Goal: Task Accomplishment & Management: Manage account settings

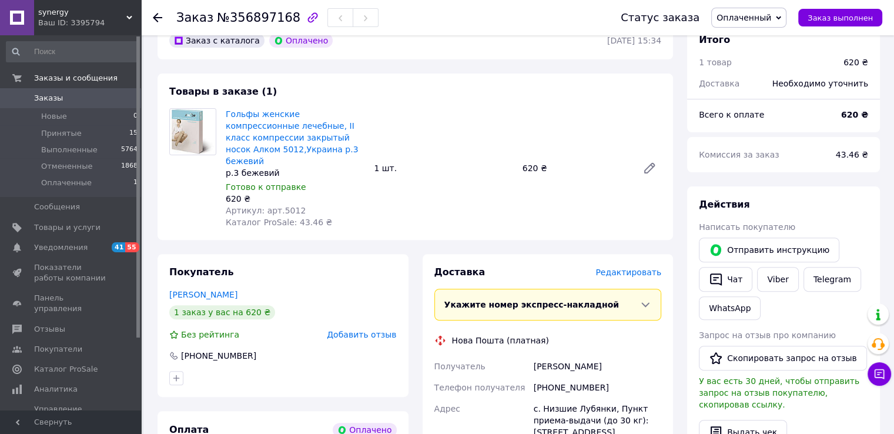
scroll to position [352, 0]
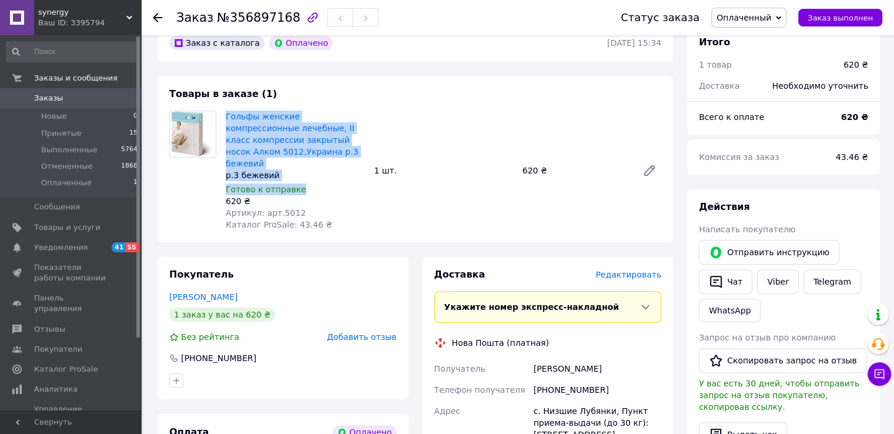
drag, startPoint x: 297, startPoint y: 180, endPoint x: 225, endPoint y: 118, distance: 94.9
click at [225, 118] on div "Гольфы женские компрессионные лечебные, II класс компрессии закрытый носок Алко…" at bounding box center [295, 170] width 148 height 125
copy div "Гольфы женские компрессионные лечебные, II класс компрессии закрытый носок Алко…"
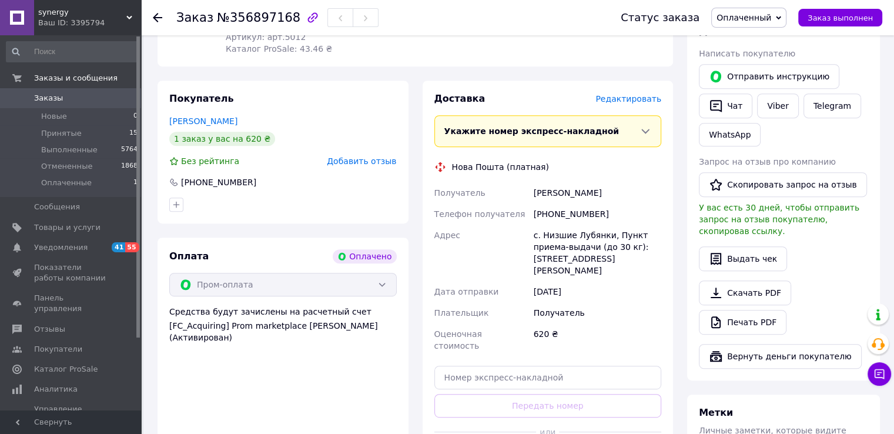
scroll to position [529, 0]
drag, startPoint x: 547, startPoint y: 201, endPoint x: 603, endPoint y: 204, distance: 56.4
click at [606, 204] on div "[PHONE_NUMBER]" at bounding box center [597, 213] width 132 height 21
copy div "0977525317"
drag, startPoint x: 546, startPoint y: 176, endPoint x: 570, endPoint y: 177, distance: 23.5
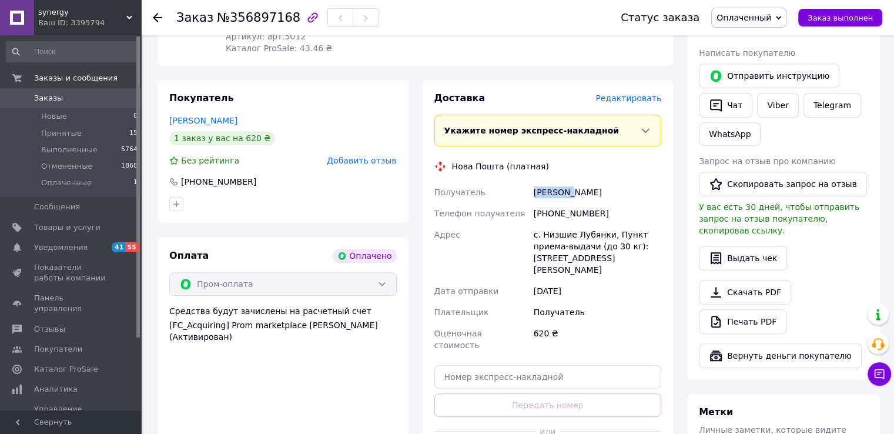
click at [570, 182] on div "Получатель [PERSON_NAME]'юк [PERSON_NAME] Телефон получателя [PHONE_NUMBER] Адр…" at bounding box center [548, 269] width 232 height 174
copy div "Получатель Пилип'юк"
click at [630, 203] on div "[PHONE_NUMBER]" at bounding box center [597, 213] width 132 height 21
drag, startPoint x: 573, startPoint y: 177, endPoint x: 600, endPoint y: 180, distance: 27.8
click at [600, 182] on div "[PERSON_NAME]" at bounding box center [597, 192] width 132 height 21
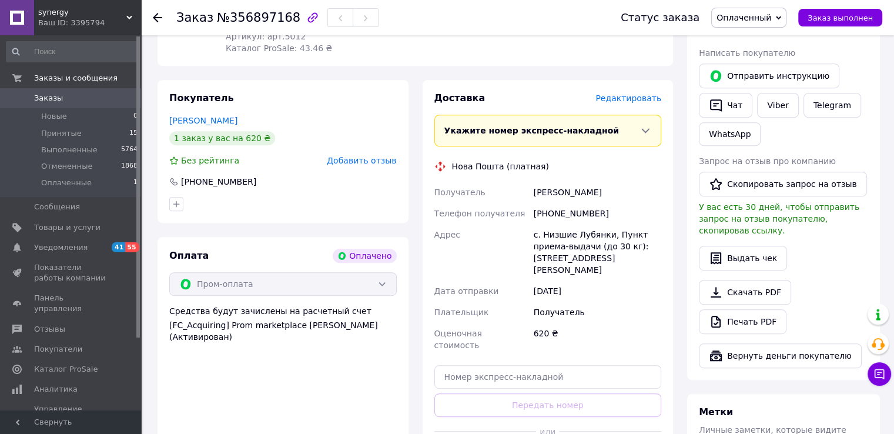
copy div "[PERSON_NAME]"
click at [479, 365] on input "text" at bounding box center [547, 376] width 227 height 23
paste input "20451225186061"
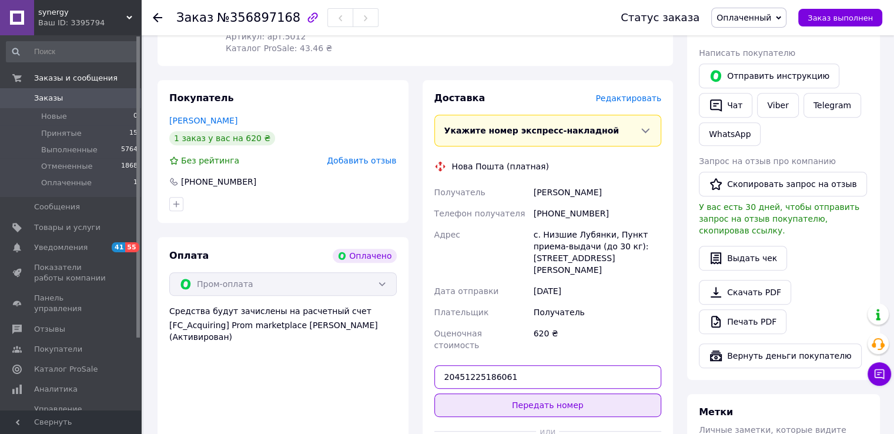
type input "20451225186061"
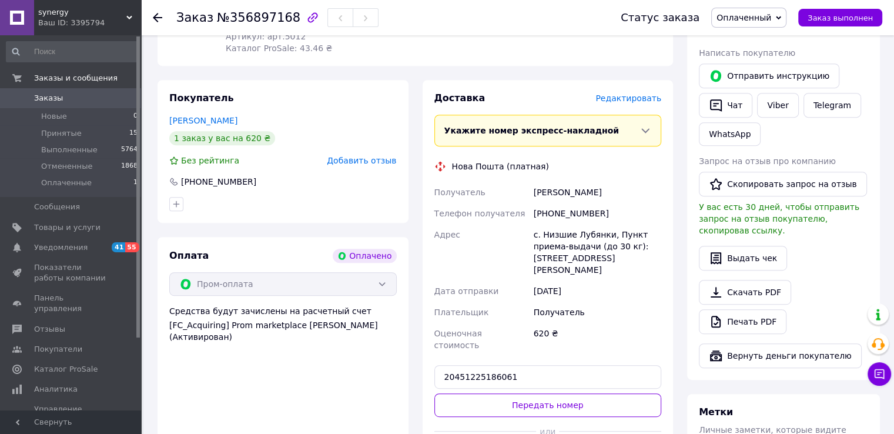
click at [503, 393] on button "Передать номер" at bounding box center [547, 404] width 227 height 23
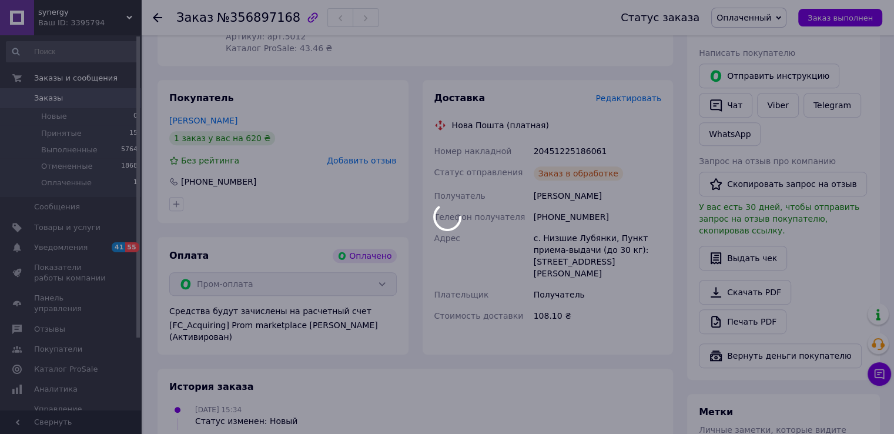
click at [782, 15] on div at bounding box center [447, 217] width 894 height 434
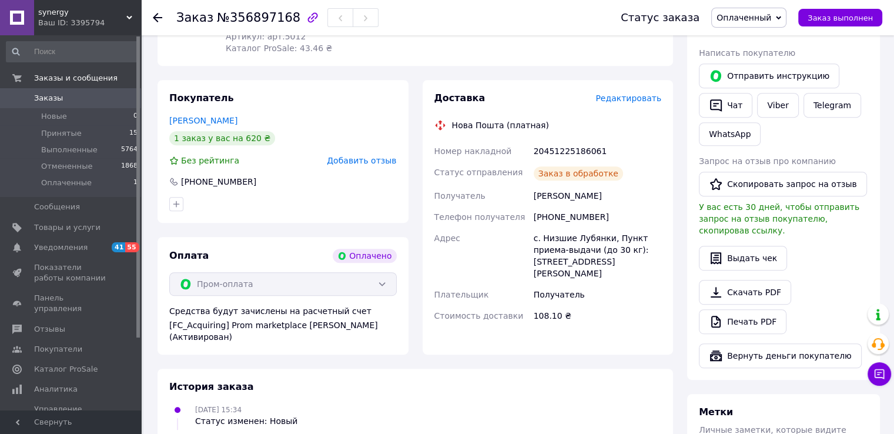
click at [766, 17] on span "Оплаченный" at bounding box center [743, 17] width 55 height 9
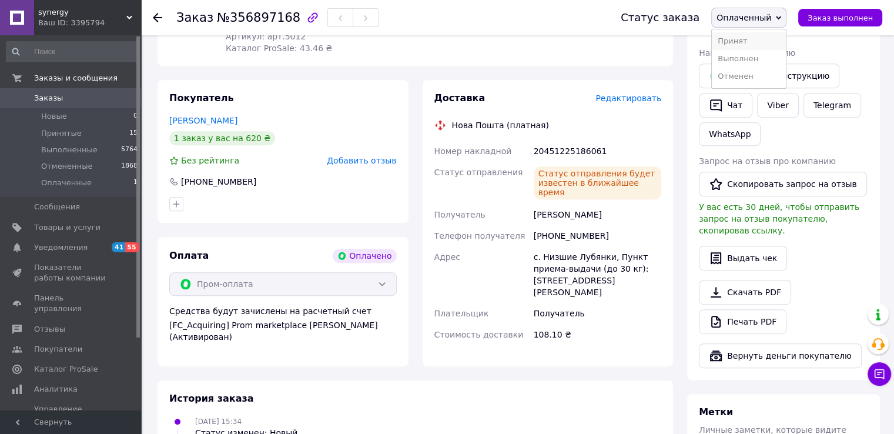
click at [748, 36] on li "Принят" at bounding box center [748, 41] width 74 height 18
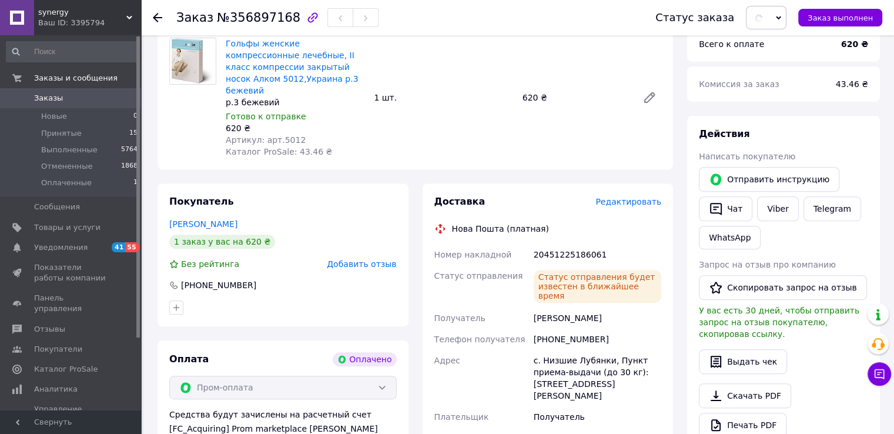
scroll to position [294, 0]
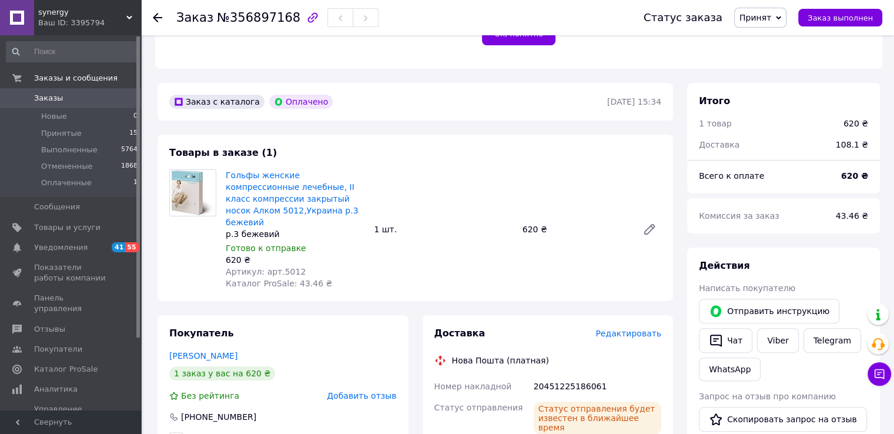
click at [158, 19] on icon at bounding box center [157, 17] width 9 height 9
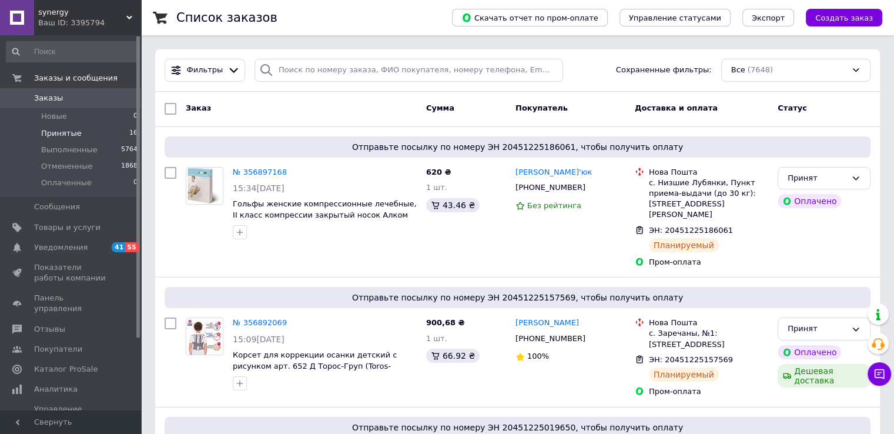
click at [52, 133] on span "Принятые" at bounding box center [61, 133] width 41 height 11
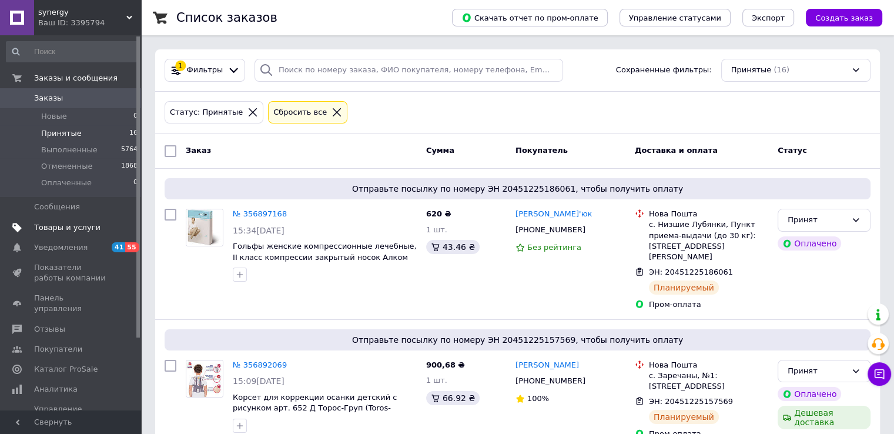
click at [53, 229] on span "Товары и услуги" at bounding box center [67, 227] width 66 height 11
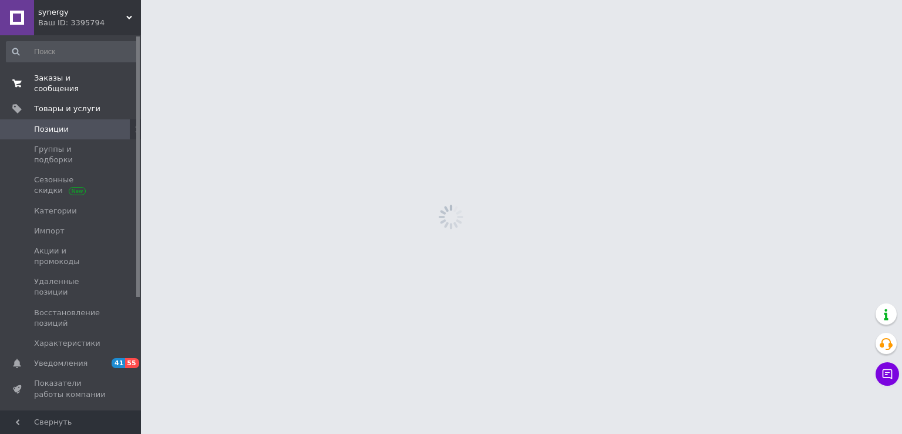
click at [55, 74] on span "Заказы и сообщения" at bounding box center [71, 83] width 75 height 21
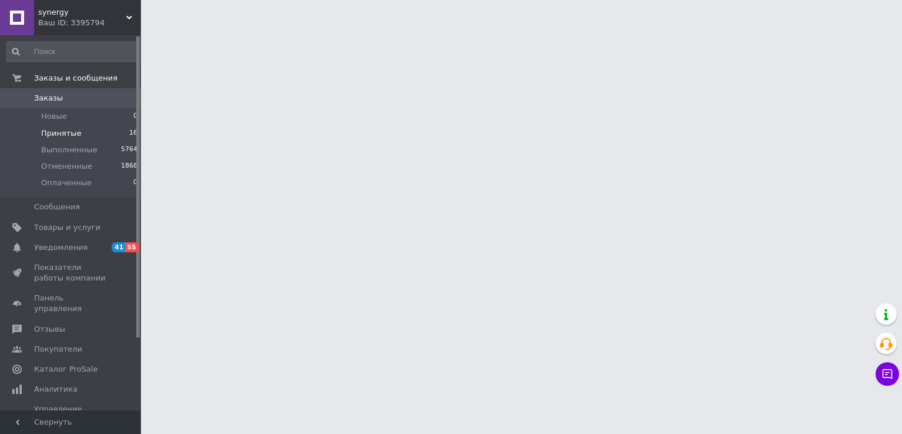
click at [61, 130] on span "Принятые" at bounding box center [61, 133] width 41 height 11
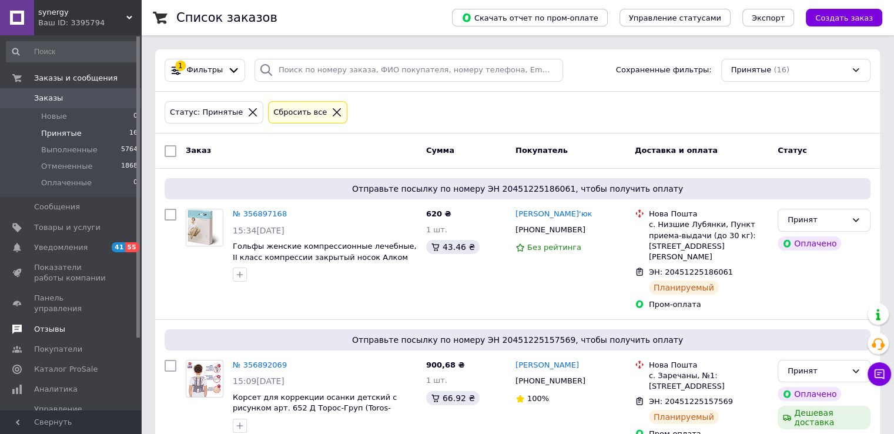
click at [50, 324] on span "Отзывы" at bounding box center [49, 329] width 31 height 11
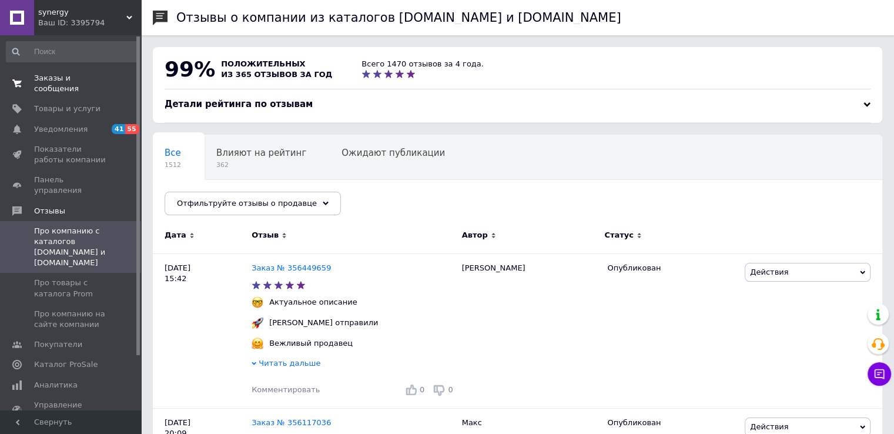
click at [73, 76] on span "Заказы и сообщения" at bounding box center [71, 83] width 75 height 21
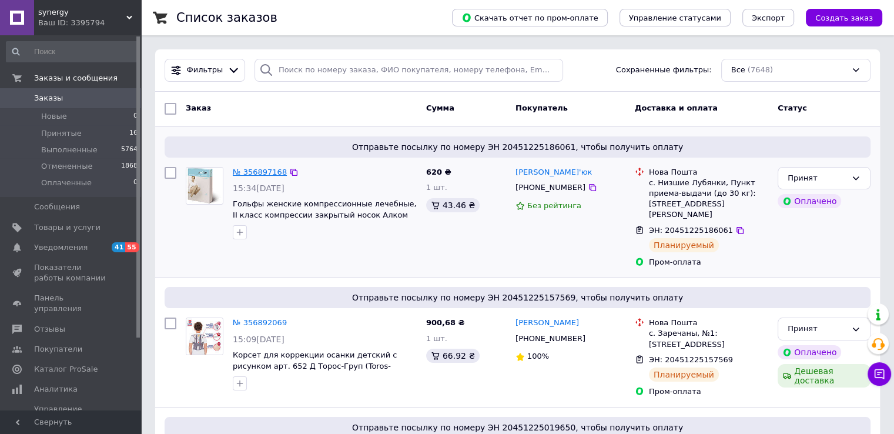
click at [240, 169] on link "№ 356897168" at bounding box center [260, 171] width 54 height 9
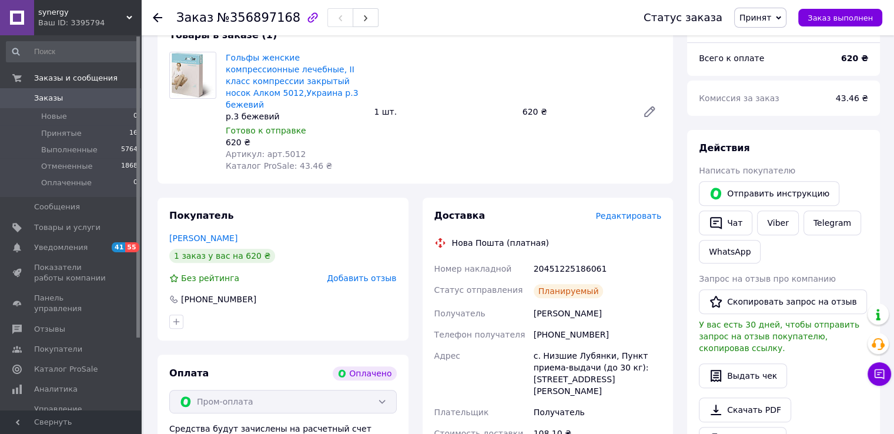
scroll to position [529, 0]
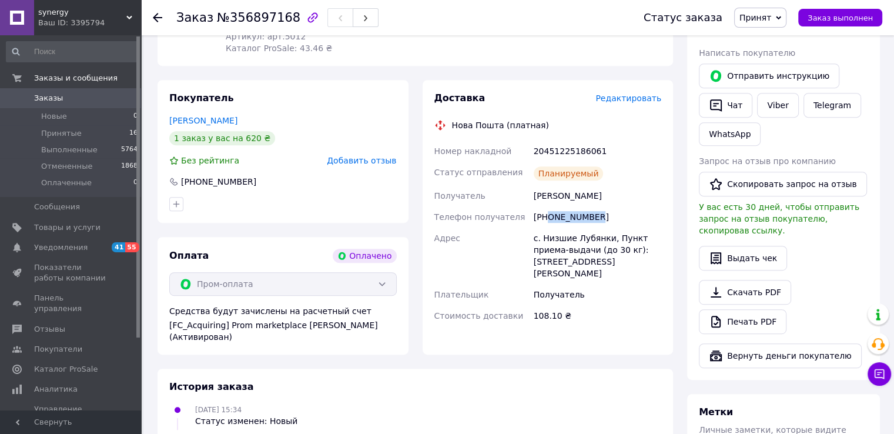
drag, startPoint x: 547, startPoint y: 205, endPoint x: 600, endPoint y: 211, distance: 53.2
click at [600, 211] on div "[PHONE_NUMBER]" at bounding box center [597, 216] width 132 height 21
copy div "0977525317"
drag, startPoint x: 531, startPoint y: 182, endPoint x: 620, endPoint y: 189, distance: 89.6
click at [620, 189] on div "Номер накладной 20451225186061 Статус отправления Планируемый Получатель Пилип'…" at bounding box center [548, 233] width 232 height 186
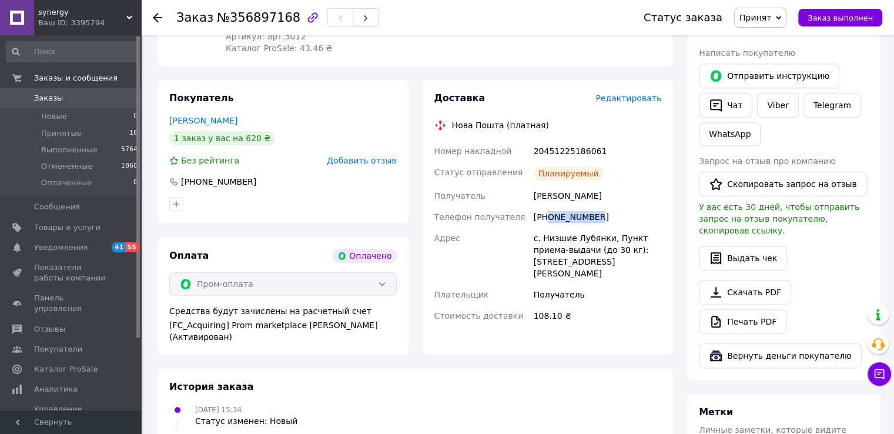
copy div "Получатель [PERSON_NAME]"
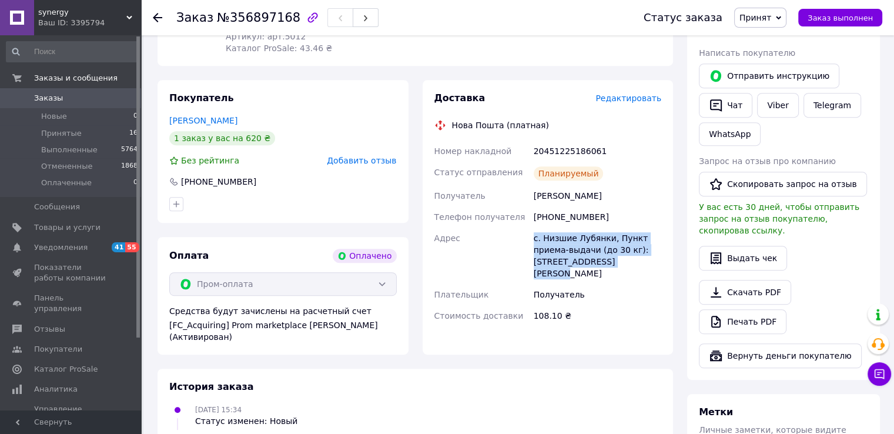
drag, startPoint x: 531, startPoint y: 224, endPoint x: 602, endPoint y: 256, distance: 77.3
click at [602, 256] on div "с. Низшие Лубянки, Пункт приема-выдачи (до 30 кг): [STREET_ADDRESS][PERSON_NAME]" at bounding box center [597, 255] width 132 height 56
copy div "с. Низшие Лубянки, Пункт приема-выдачи (до 30 кг): [STREET_ADDRESS][PERSON_NAME]"
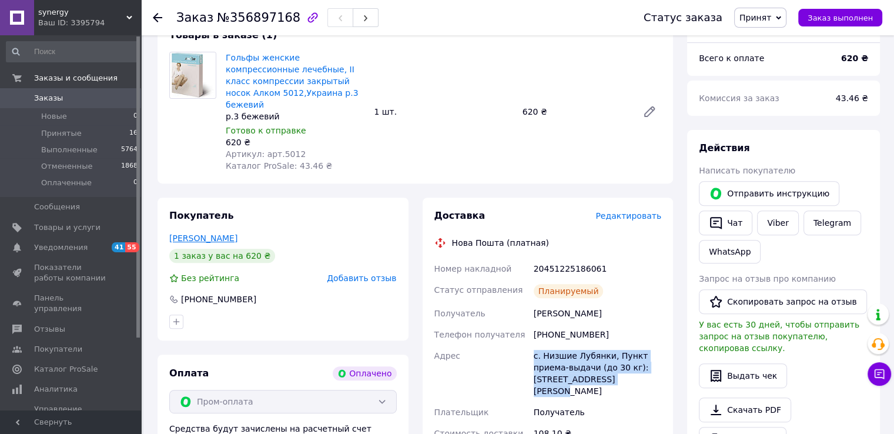
click at [220, 233] on link "[PERSON_NAME]" at bounding box center [203, 237] width 68 height 9
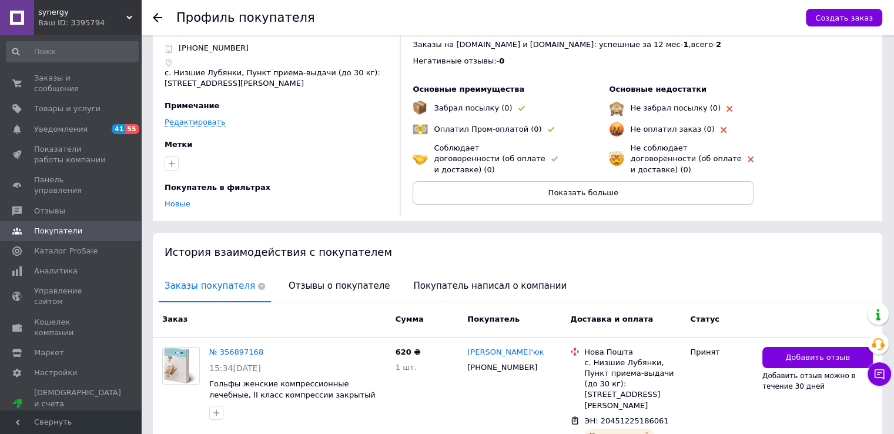
scroll to position [99, 0]
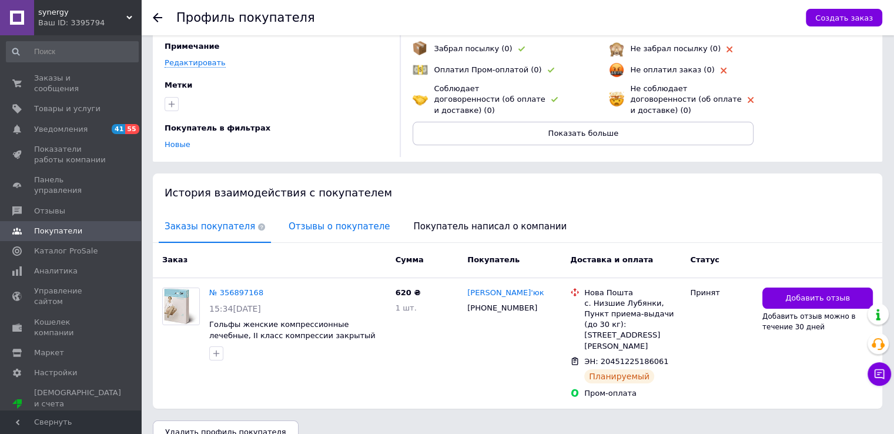
click at [300, 221] on span "Отзывы о покупателе" at bounding box center [339, 226] width 113 height 30
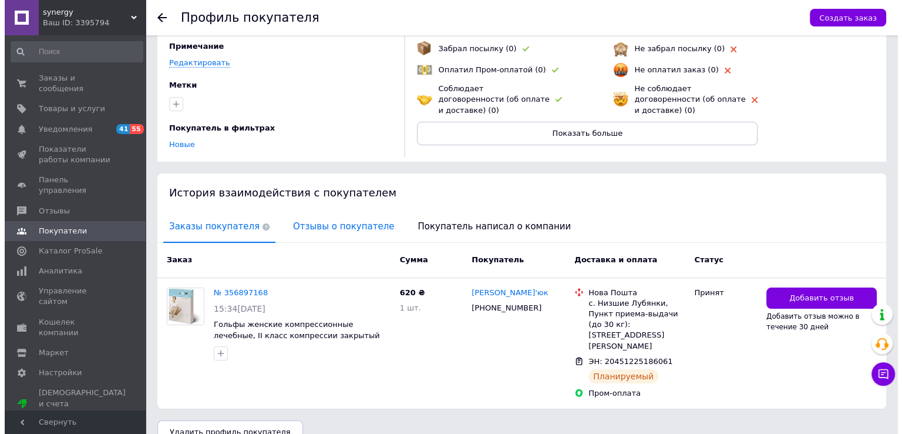
scroll to position [0, 0]
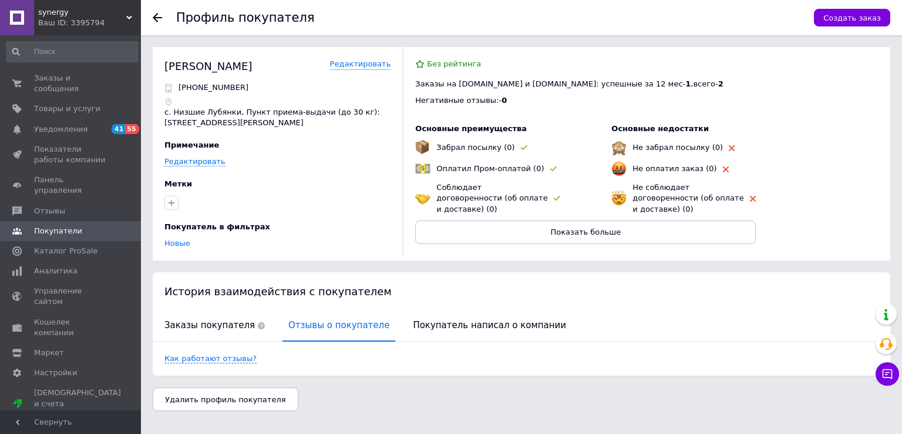
click at [160, 17] on use at bounding box center [157, 17] width 9 height 9
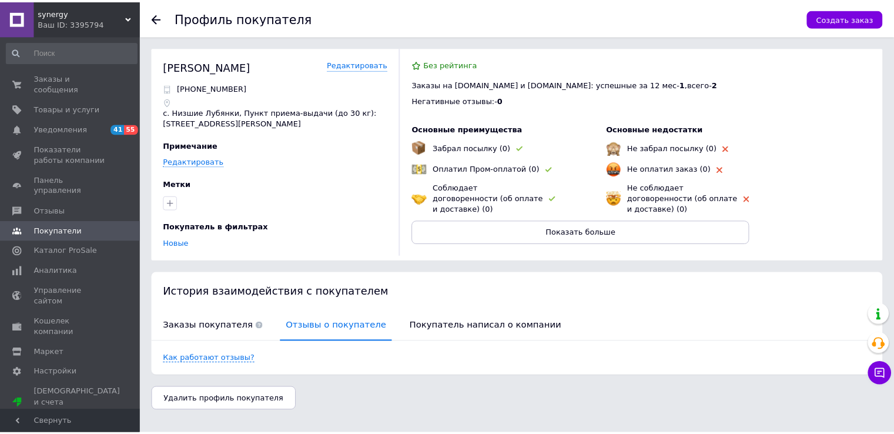
scroll to position [103, 0]
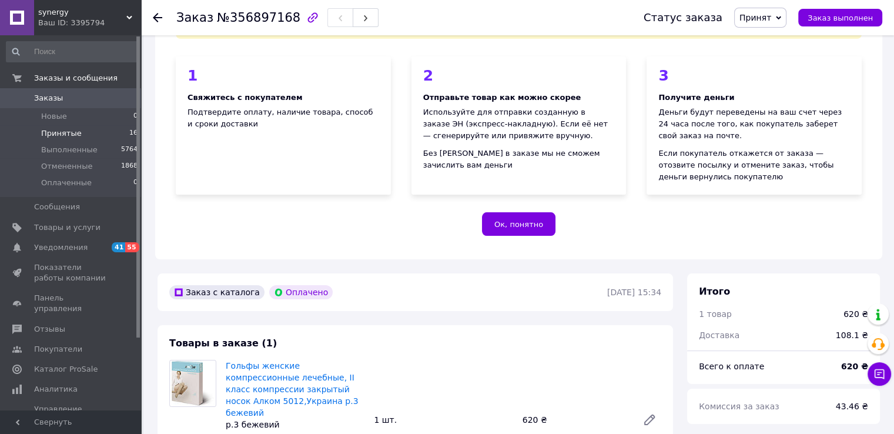
click at [68, 132] on span "Принятые" at bounding box center [61, 133] width 41 height 11
